Goal: Task Accomplishment & Management: Manage account settings

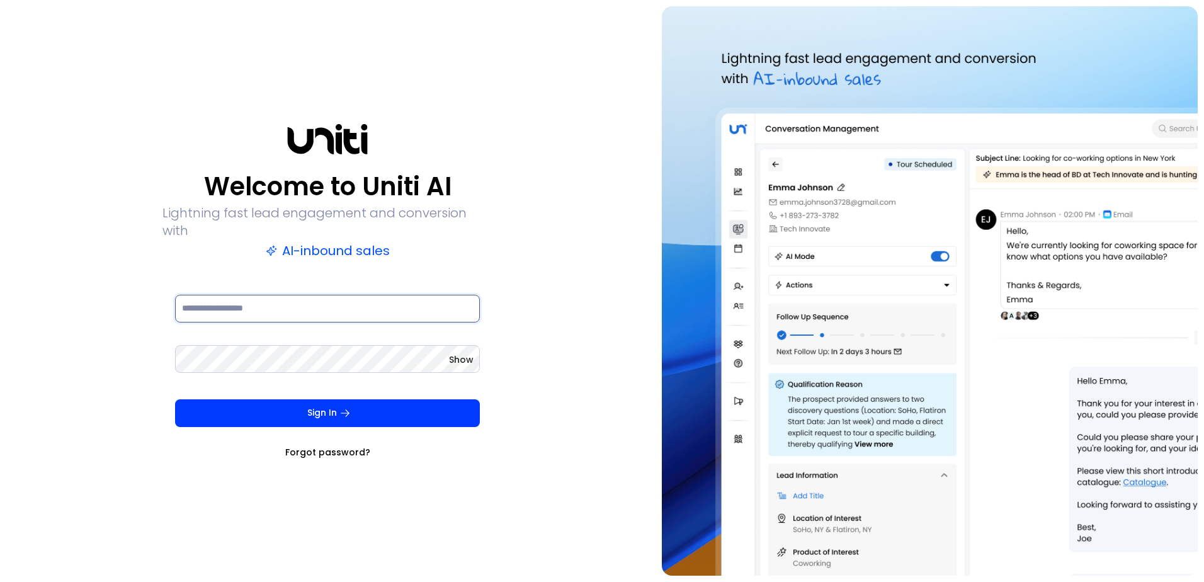
click at [261, 307] on input at bounding box center [327, 309] width 305 height 28
paste input "**********"
type input "**********"
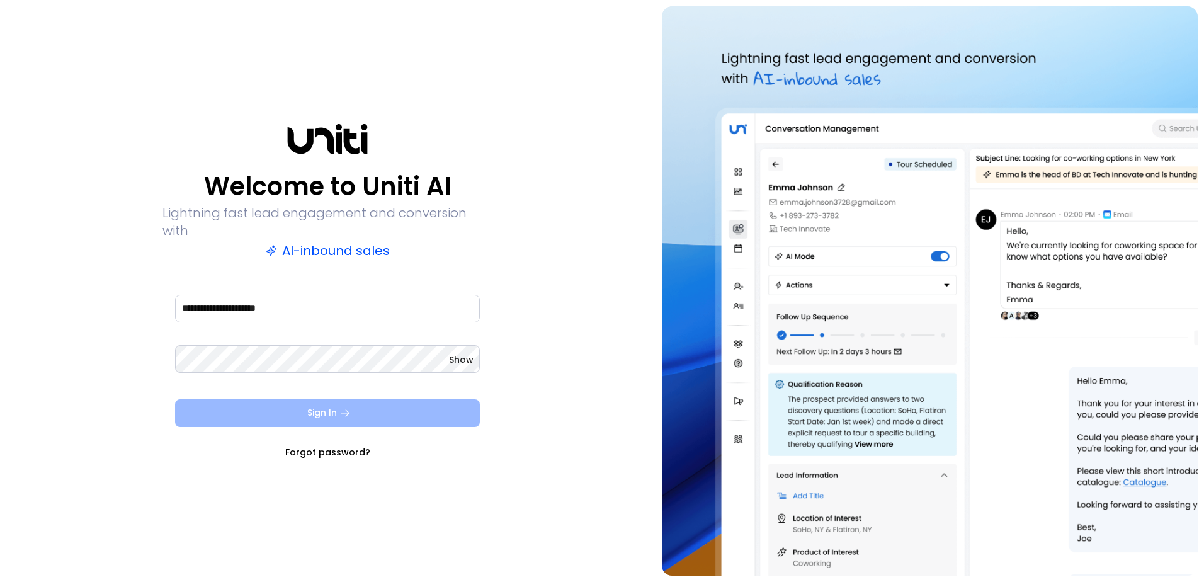
click at [277, 407] on button "Sign In" at bounding box center [327, 413] width 305 height 28
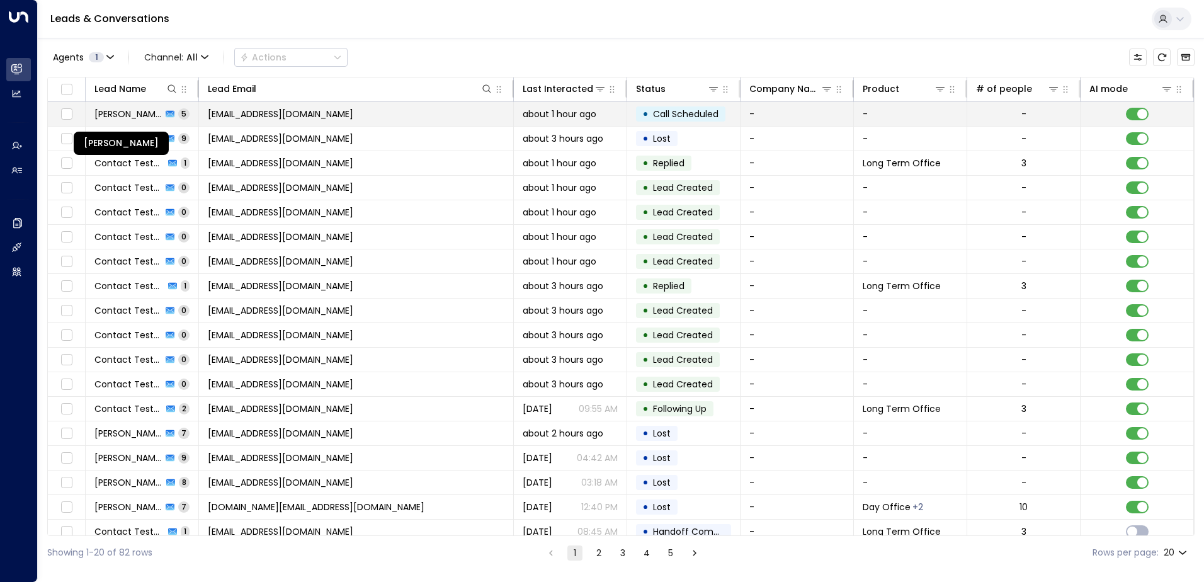
click at [108, 111] on span "[PERSON_NAME]" at bounding box center [127, 114] width 67 height 13
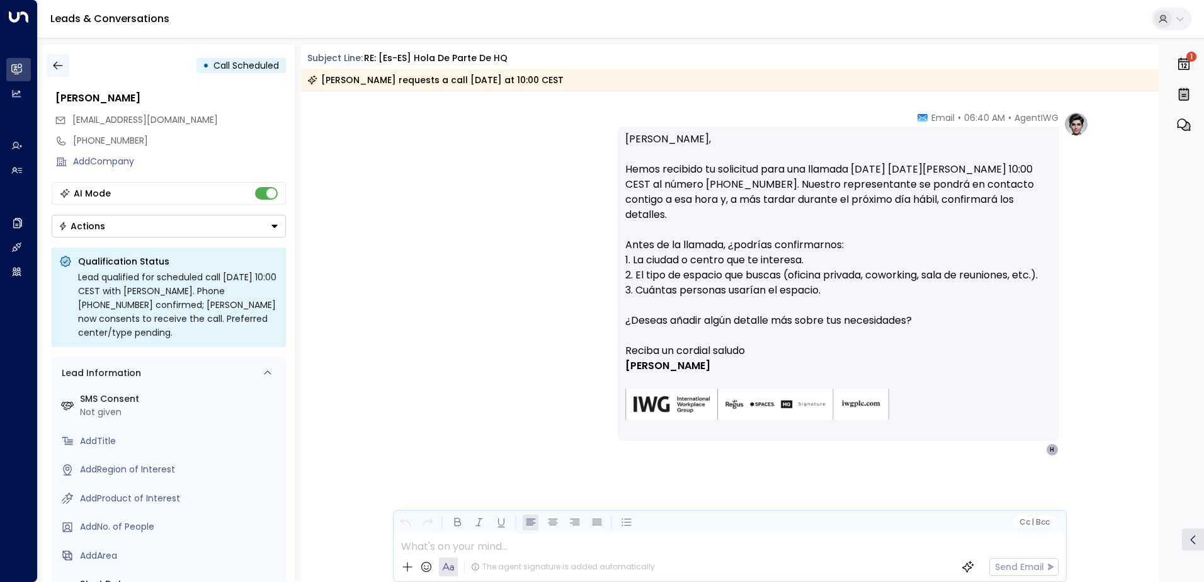
click at [60, 64] on icon "button" at bounding box center [58, 65] width 13 height 13
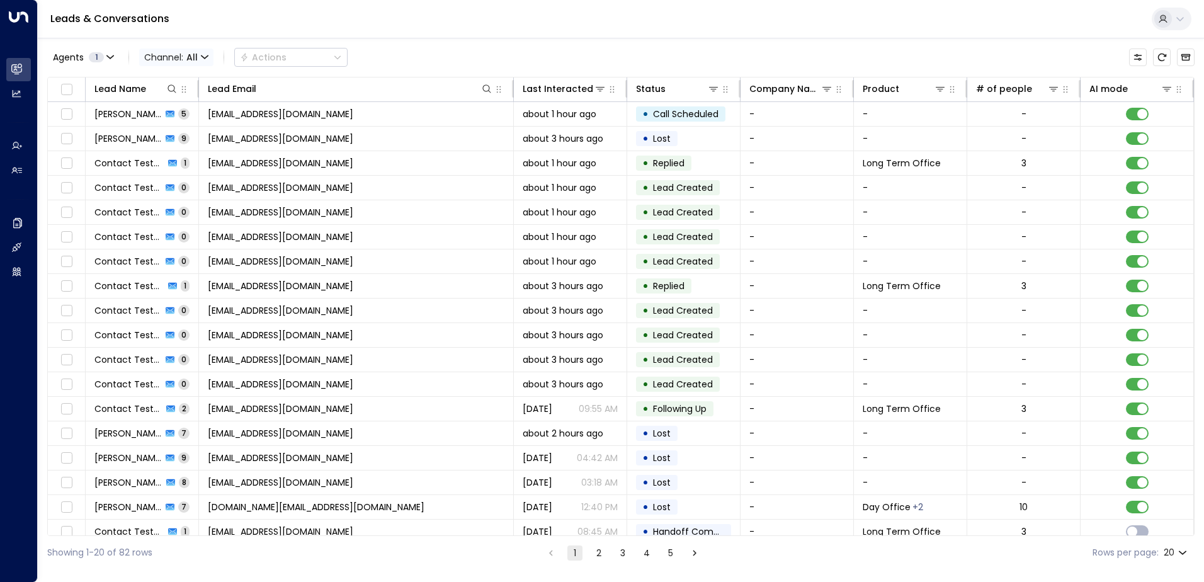
click at [205, 56] on icon "button" at bounding box center [205, 58] width 8 height 8
click at [203, 55] on div at bounding box center [602, 291] width 1204 height 582
click at [1165, 56] on icon "Refresh" at bounding box center [1162, 58] width 8 height 8
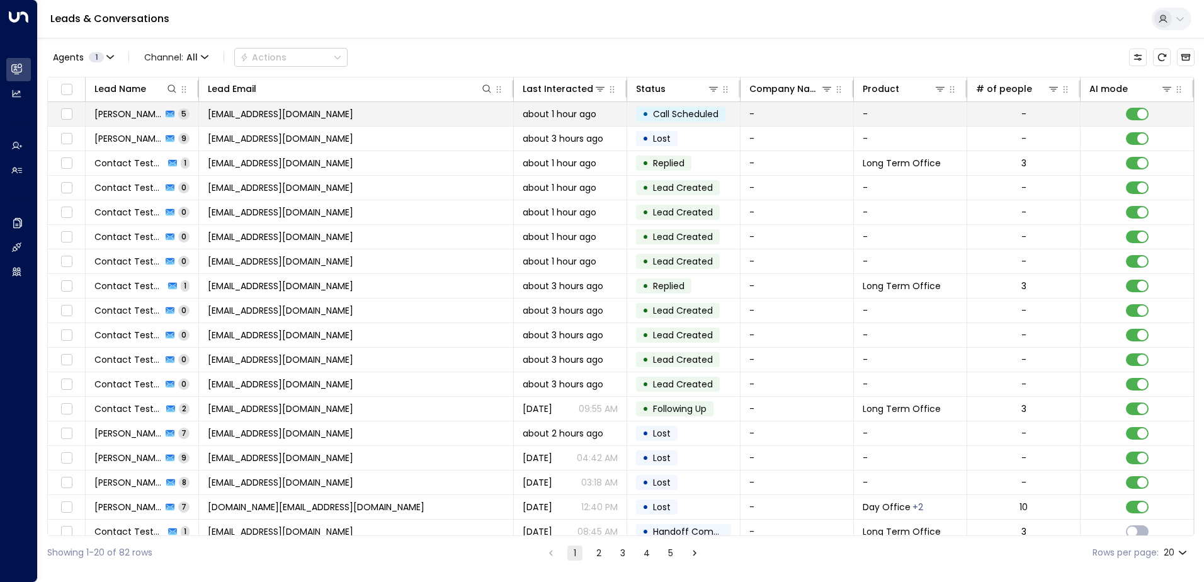
click at [270, 114] on span "[EMAIL_ADDRESS][DOMAIN_NAME]" at bounding box center [280, 114] width 145 height 13
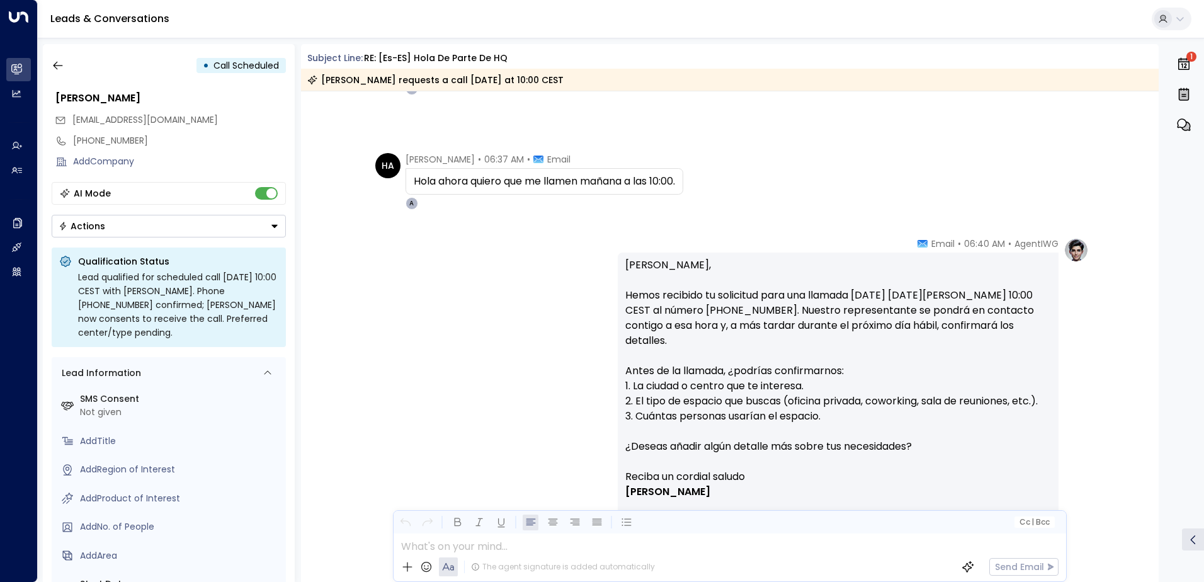
click at [171, 222] on button "Actions" at bounding box center [169, 226] width 234 height 23
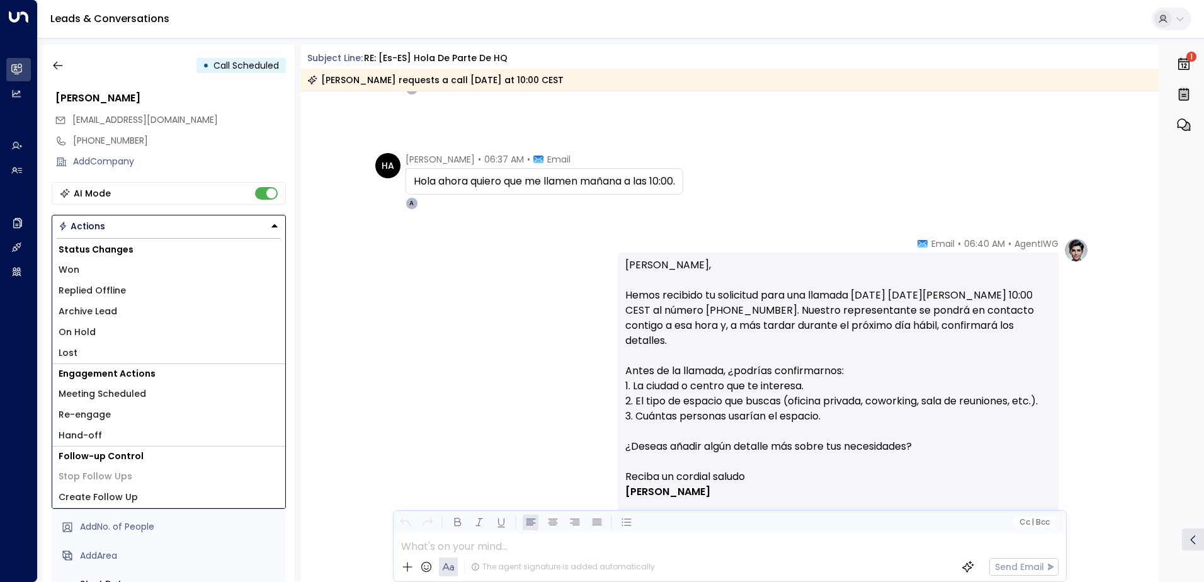
click at [459, 341] on div "AgentIWG • 06:40 AM • Email [PERSON_NAME], Hemos recibido tu solicitud para una…" at bounding box center [730, 409] width 718 height 345
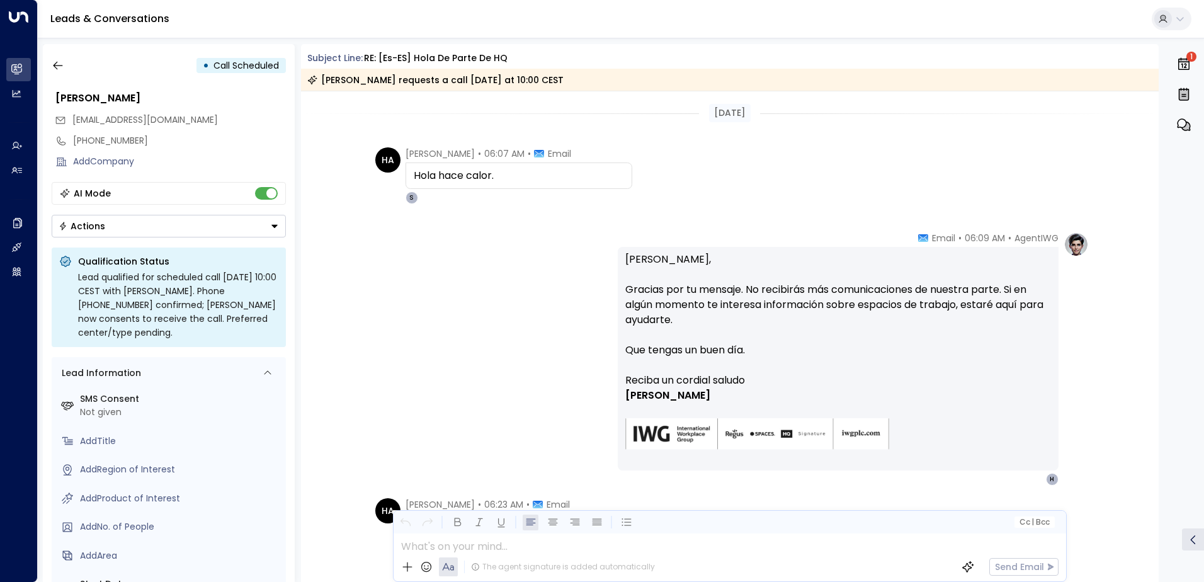
click at [241, 64] on span "Call Scheduled" at bounding box center [247, 65] width 66 height 13
click at [54, 64] on icon "button" at bounding box center [58, 65] width 13 height 13
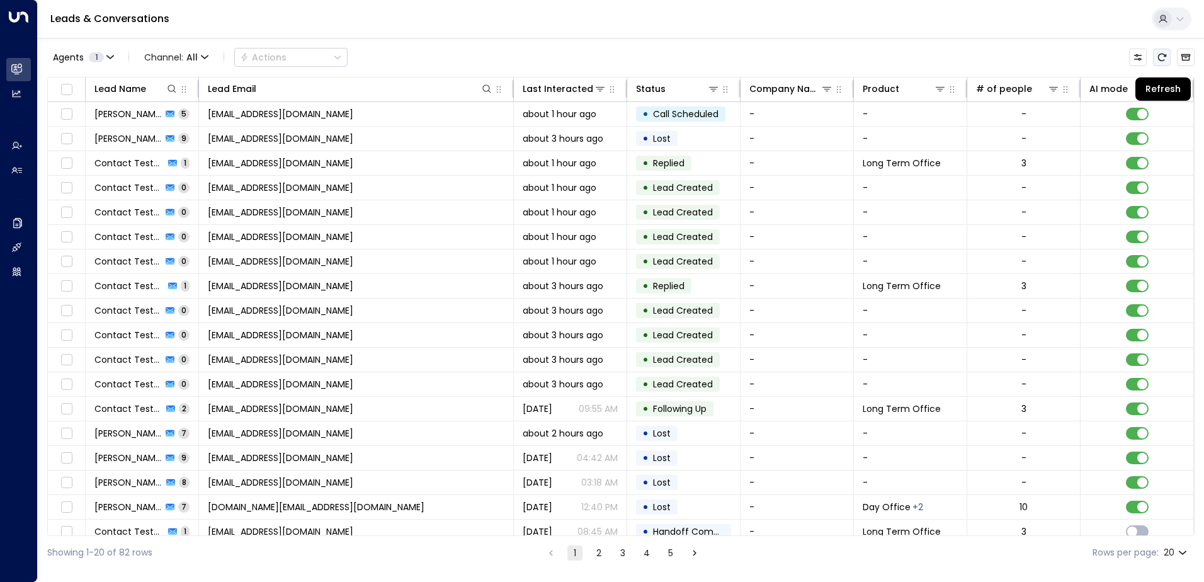
click at [1162, 59] on icon "Refresh" at bounding box center [1162, 57] width 10 height 10
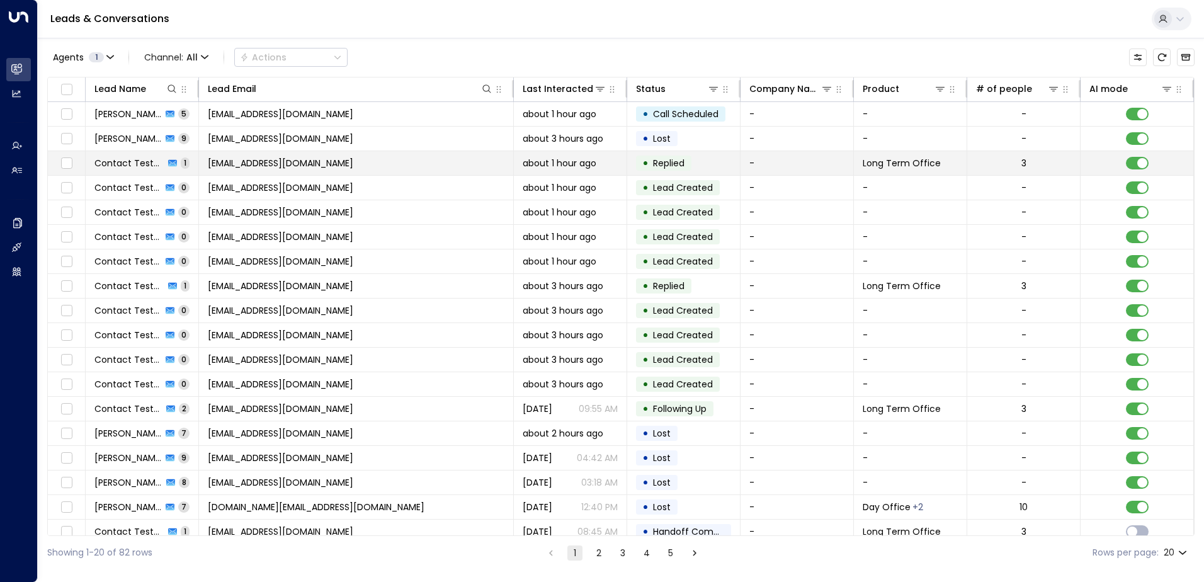
click at [206, 163] on td "[EMAIL_ADDRESS][DOMAIN_NAME]" at bounding box center [356, 163] width 315 height 24
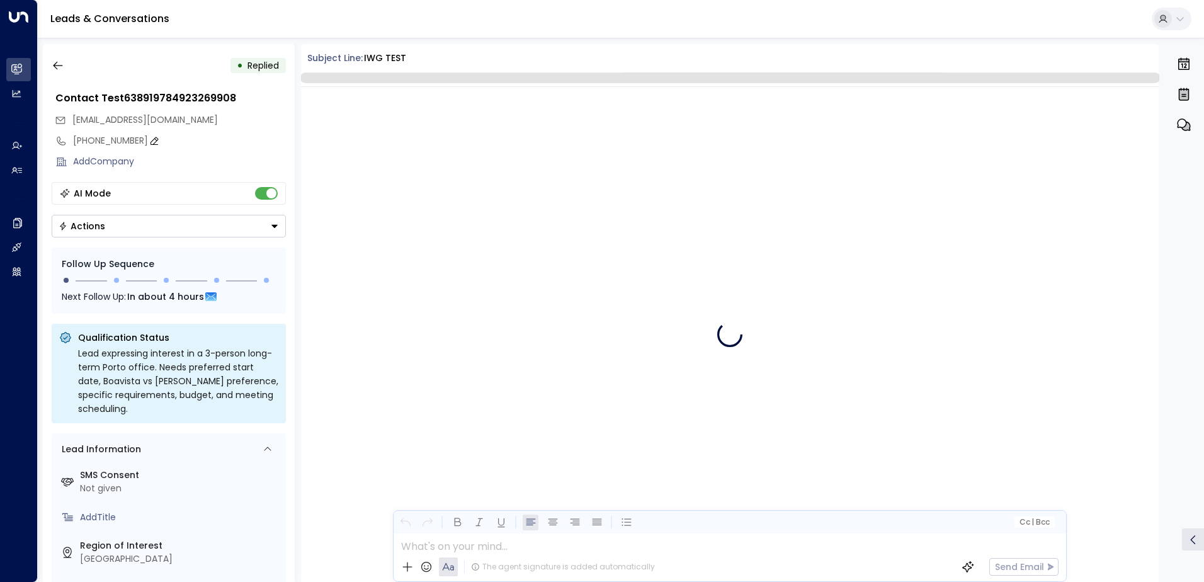
scroll to position [305, 0]
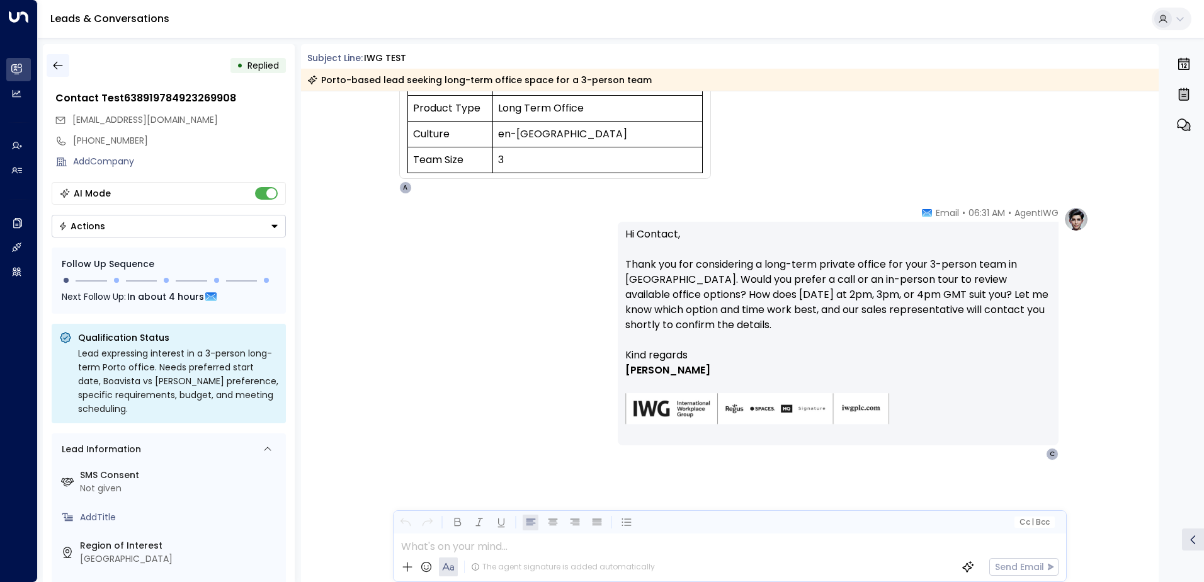
click at [54, 62] on icon "button" at bounding box center [58, 65] width 13 height 13
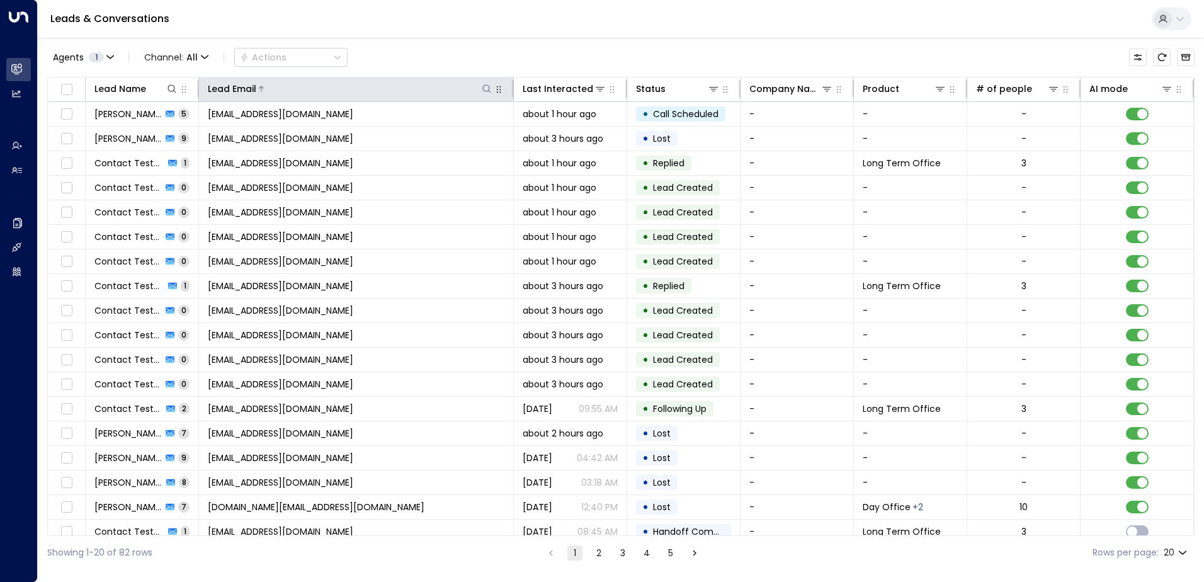
click at [486, 86] on icon at bounding box center [487, 89] width 10 height 10
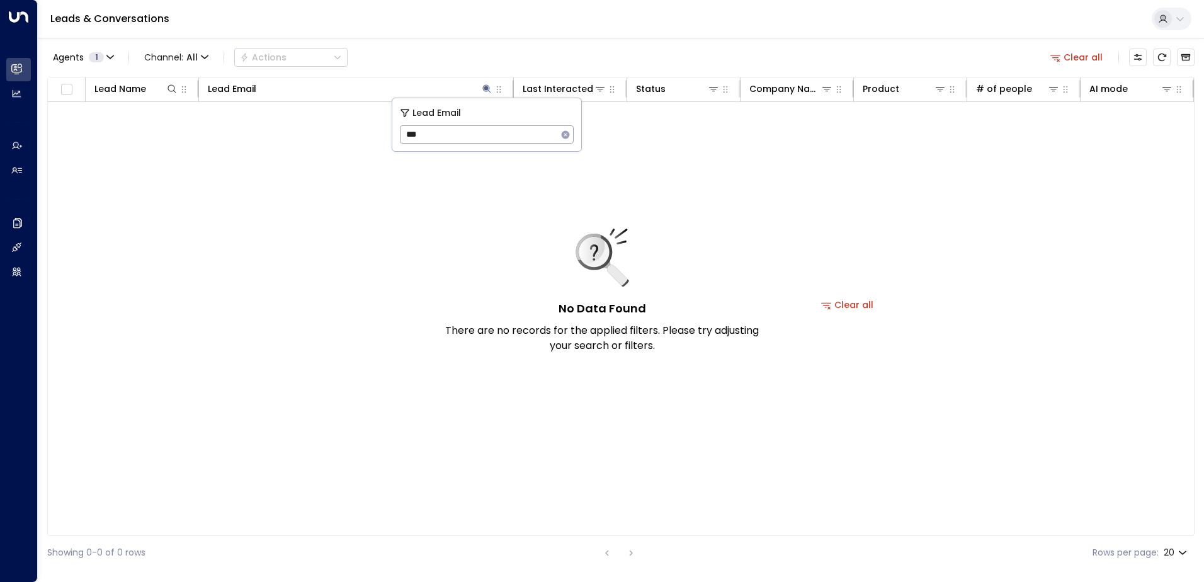
click at [524, 137] on input "***" at bounding box center [478, 134] width 157 height 23
type input "***"
click at [675, 157] on div "No Data Found There are no records for the applied filters. Please try adjustin…" at bounding box center [848, 305] width 1600 height 406
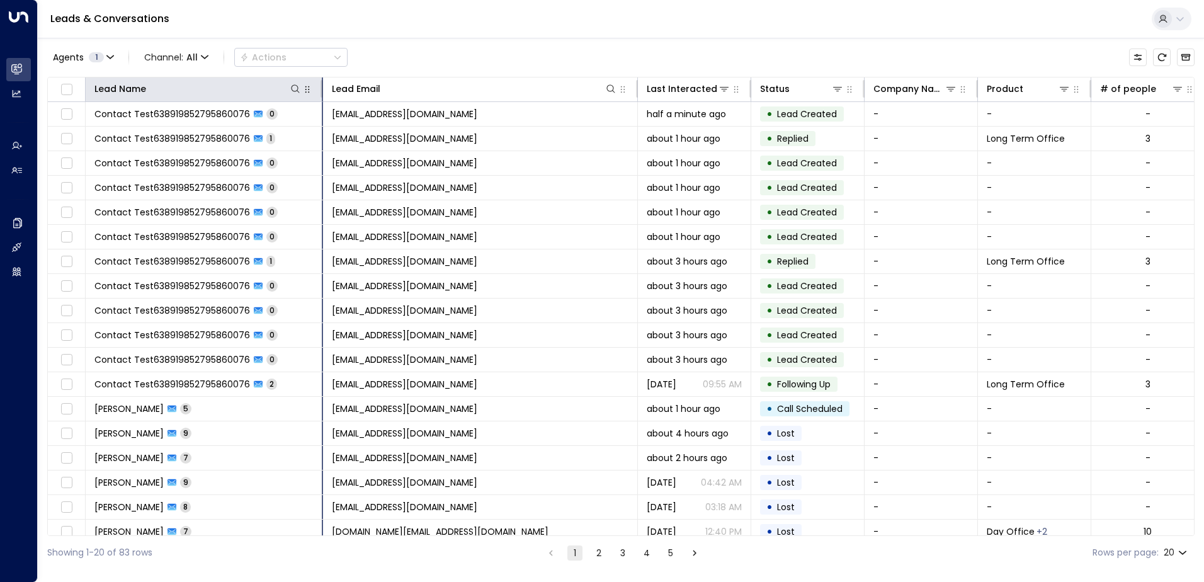
drag, startPoint x: 197, startPoint y: 90, endPoint x: 320, endPoint y: 86, distance: 123.5
click at [320, 86] on div at bounding box center [320, 89] width 8 height 18
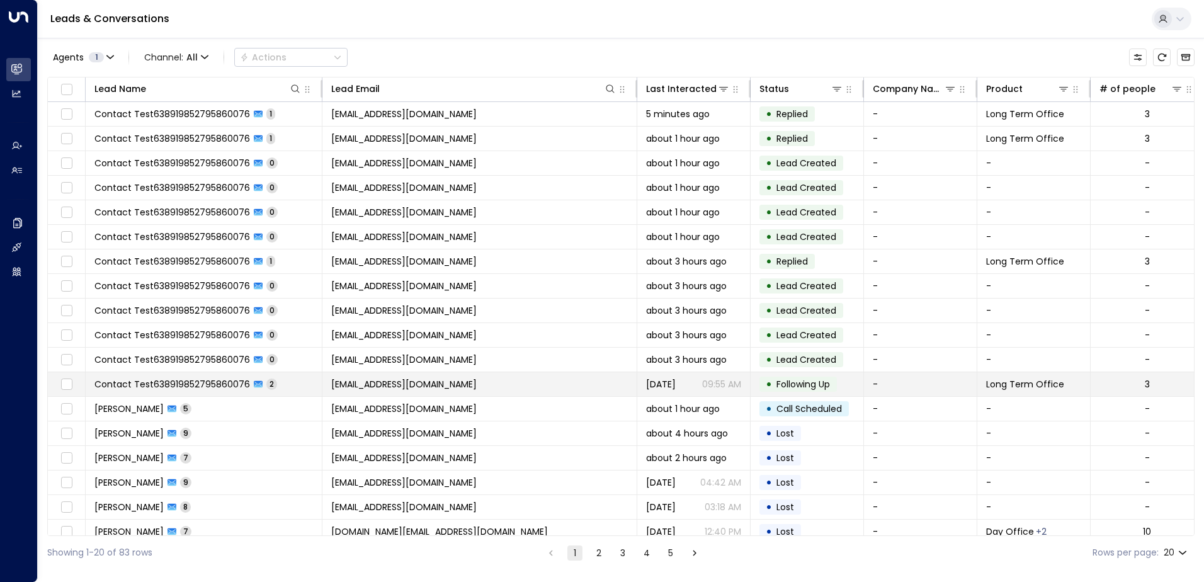
click at [448, 384] on span "[EMAIL_ADDRESS][DOMAIN_NAME]" at bounding box center [403, 384] width 145 height 13
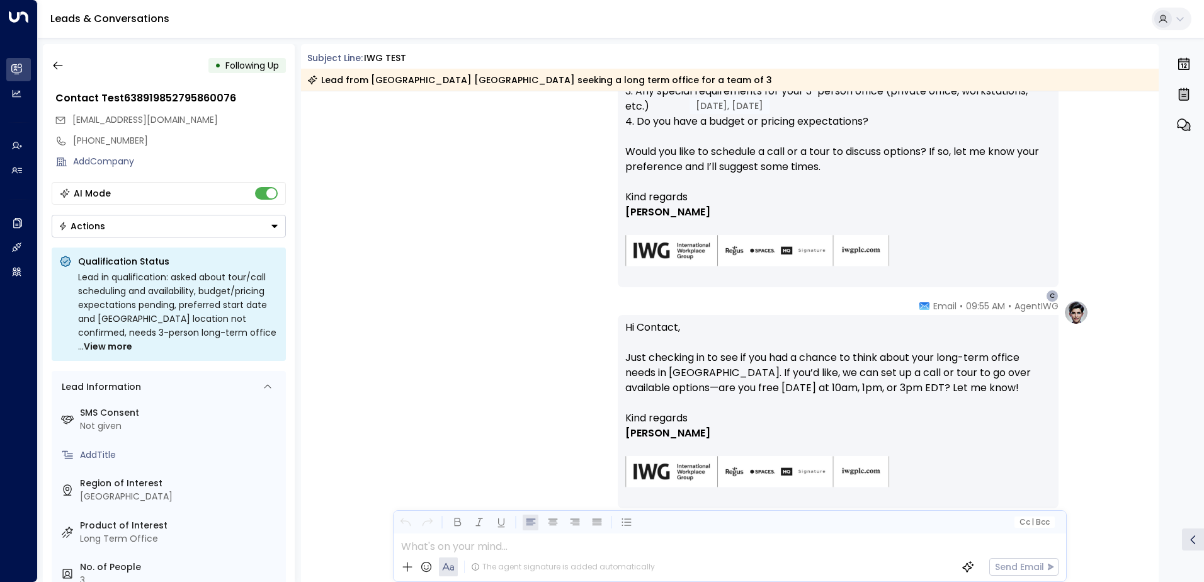
scroll to position [574, 0]
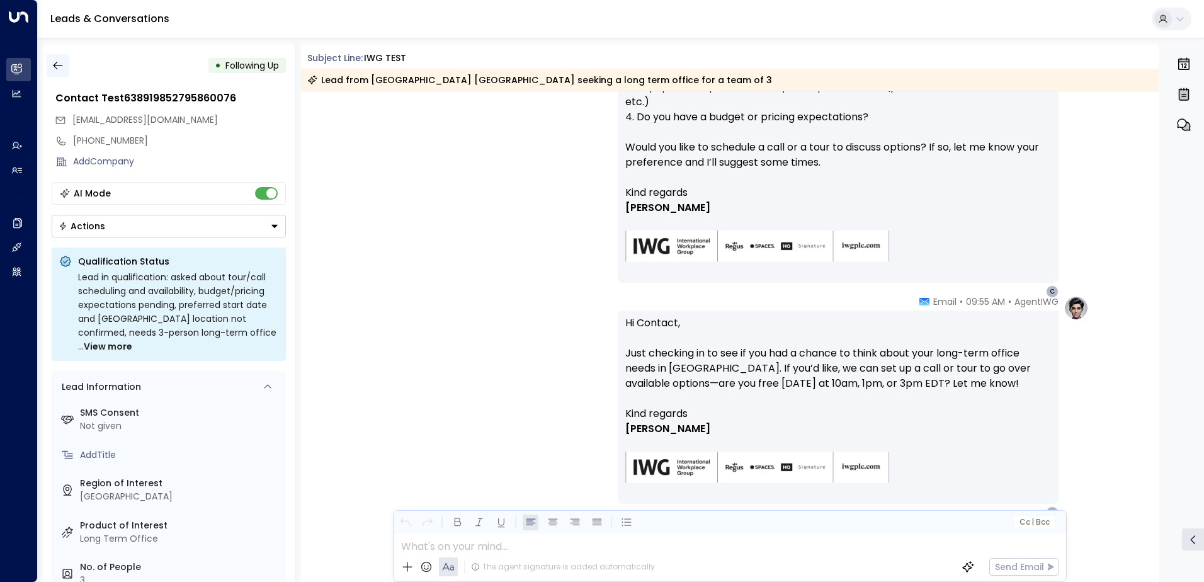
click at [55, 62] on icon "button" at bounding box center [58, 65] width 13 height 13
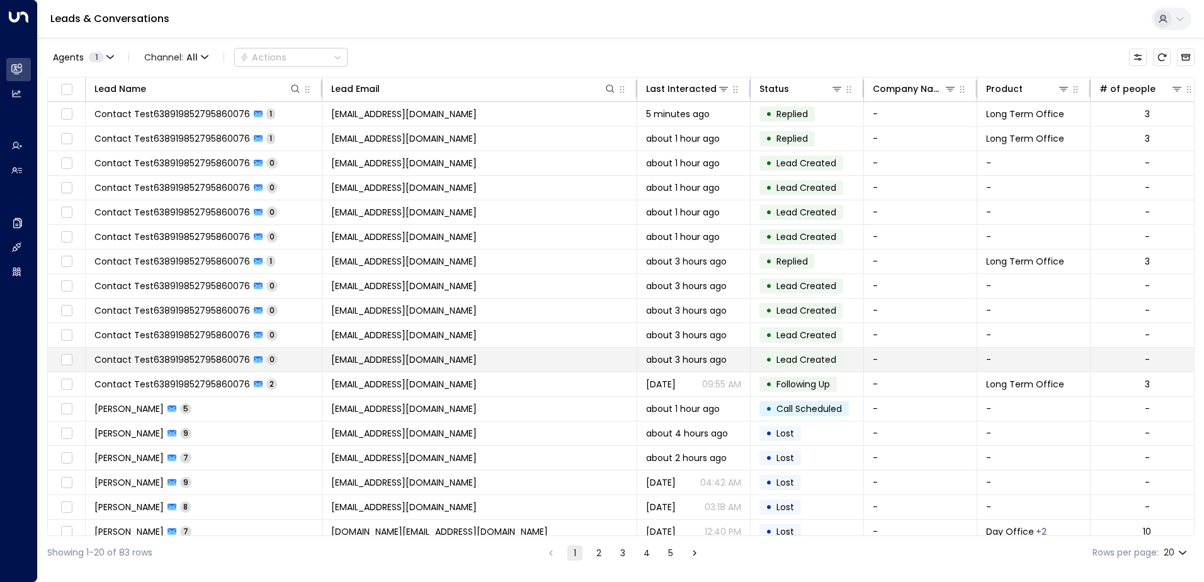
click at [409, 360] on span "[EMAIL_ADDRESS][DOMAIN_NAME]" at bounding box center [403, 359] width 145 height 13
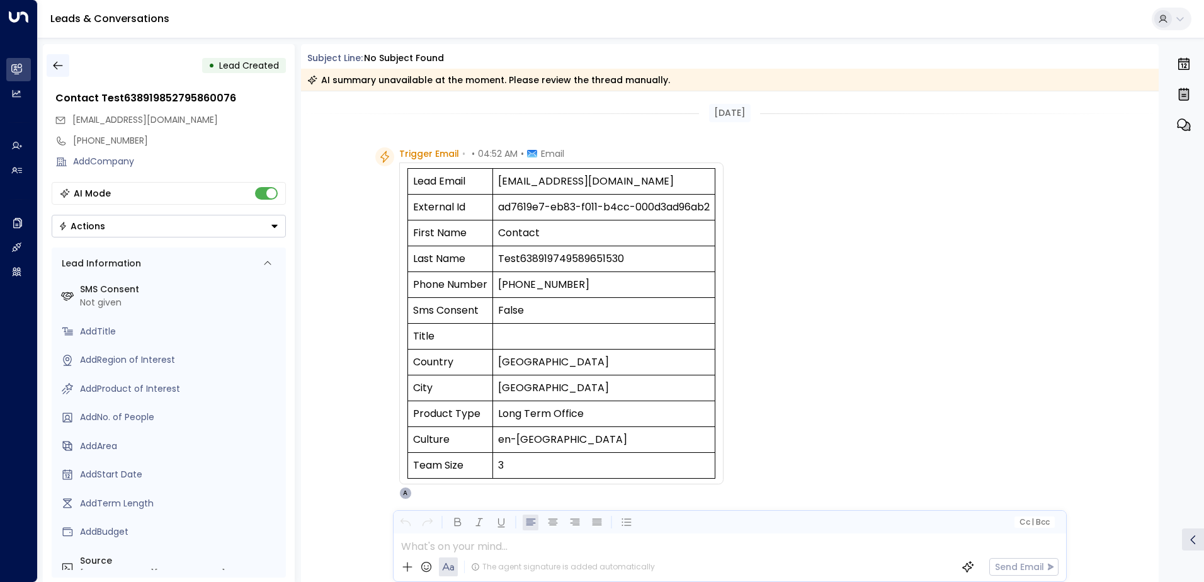
click at [59, 66] on icon "button" at bounding box center [57, 66] width 9 height 8
